Goal: Information Seeking & Learning: Understand process/instructions

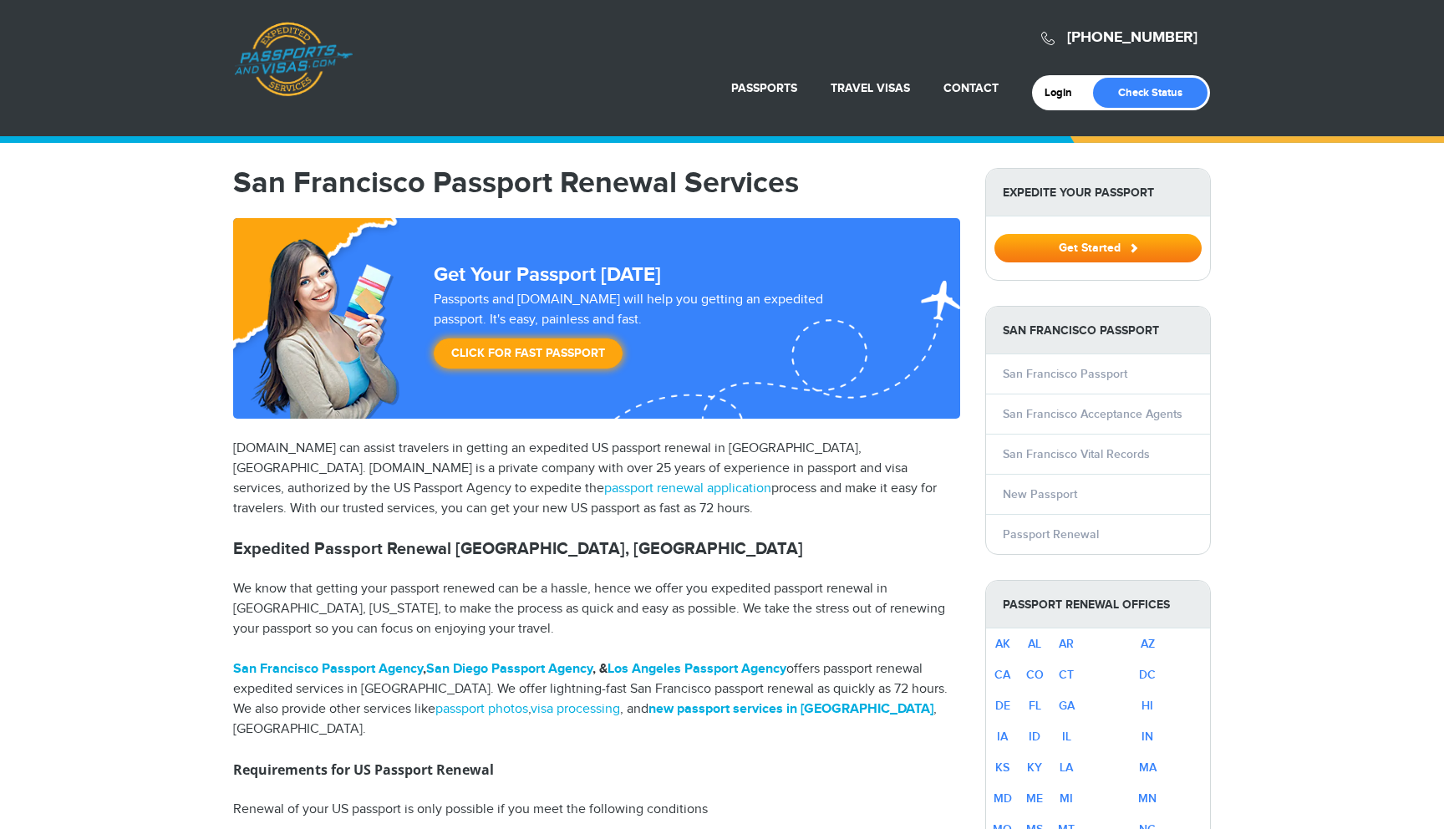
select select "**********"
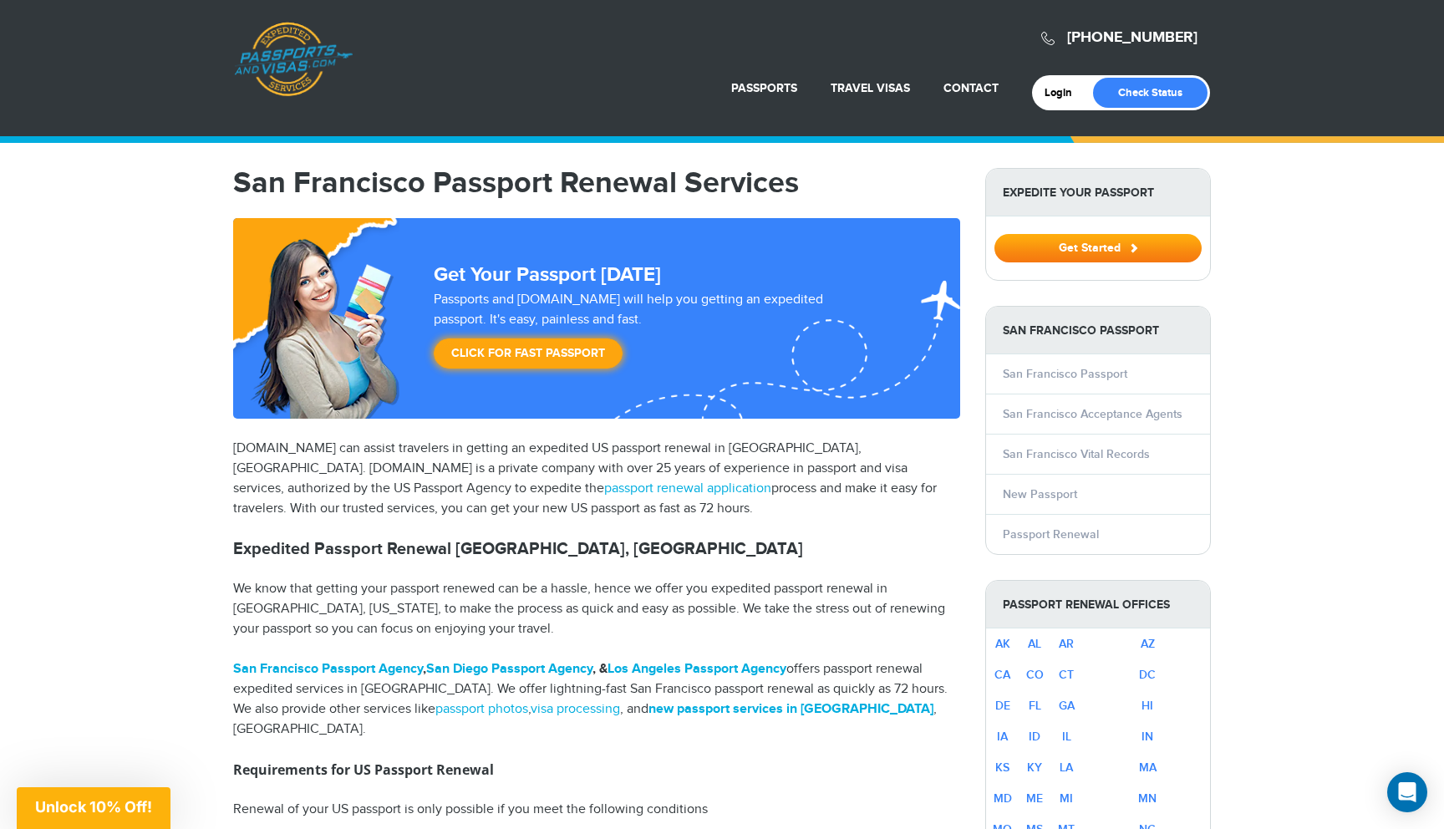
scroll to position [812, 0]
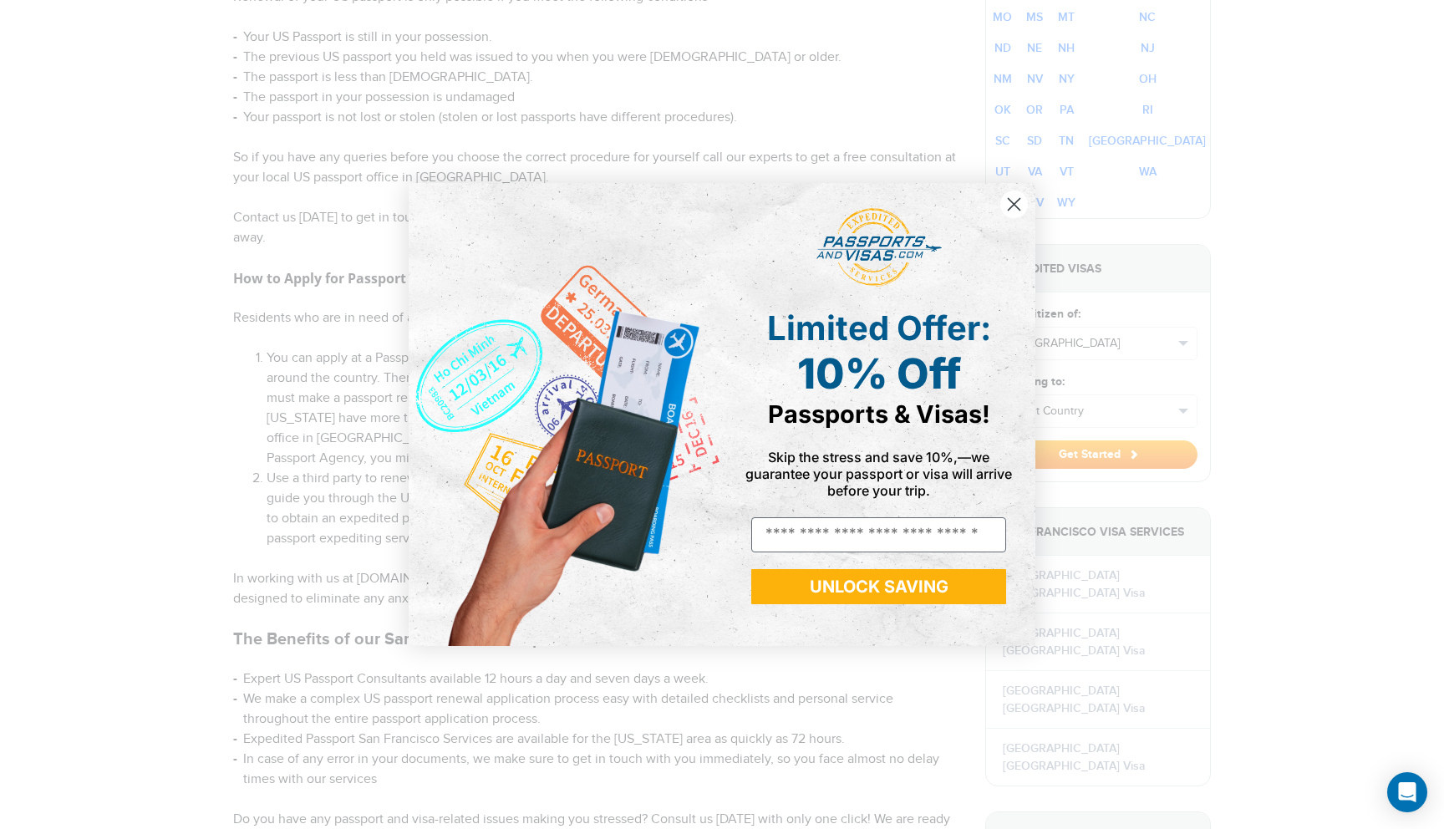
drag, startPoint x: 0, startPoint y: 0, endPoint x: 272, endPoint y: 565, distance: 626.8
click at [272, 565] on div "Close dialog Limited Offer: 10% Off Passports & Visas! Skip the stress and save…" at bounding box center [722, 414] width 1444 height 829
click at [1024, 204] on circle "Close dialog" at bounding box center [1014, 205] width 28 height 28
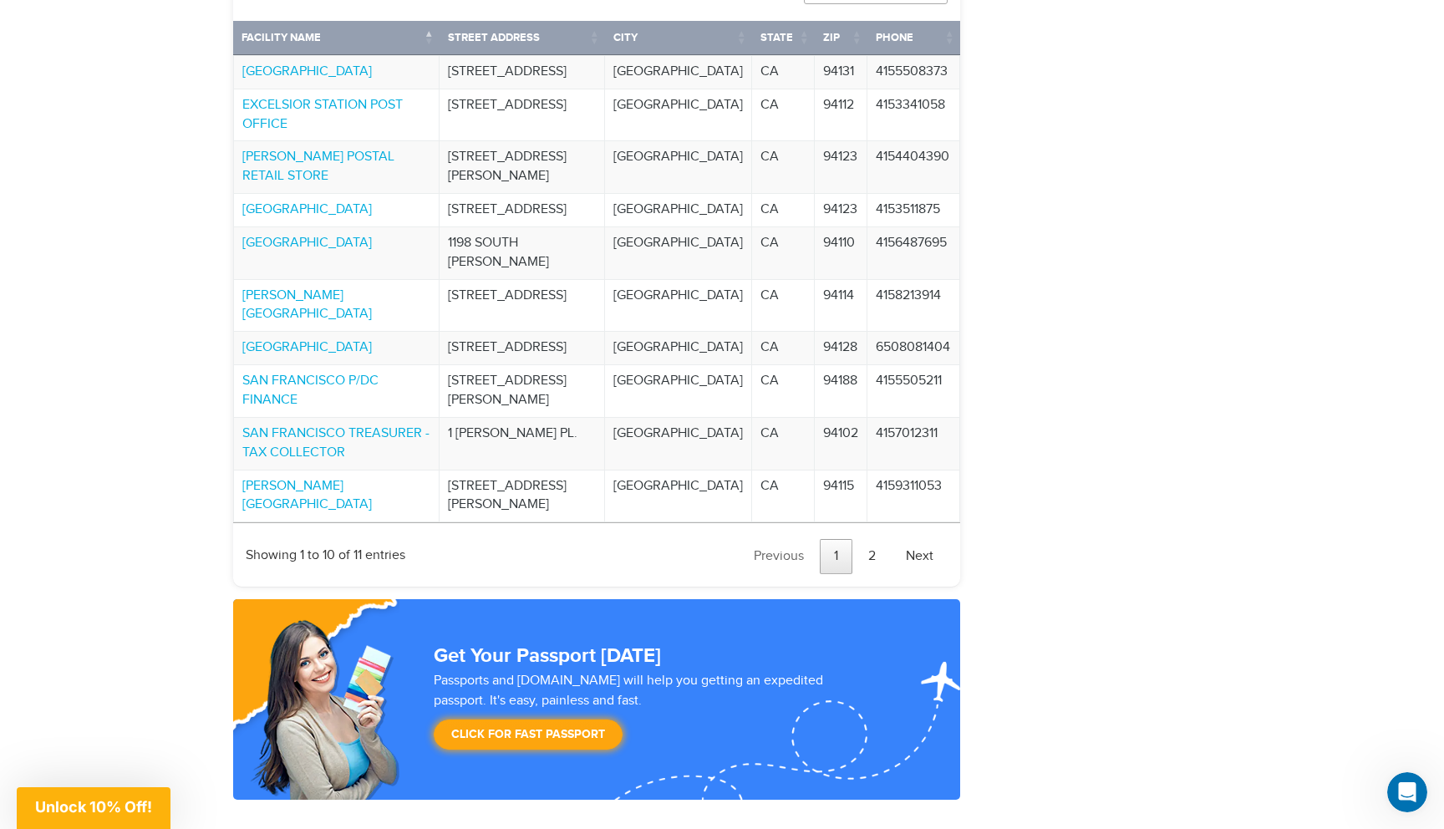
scroll to position [2188, 0]
